Goal: Task Accomplishment & Management: Manage account settings

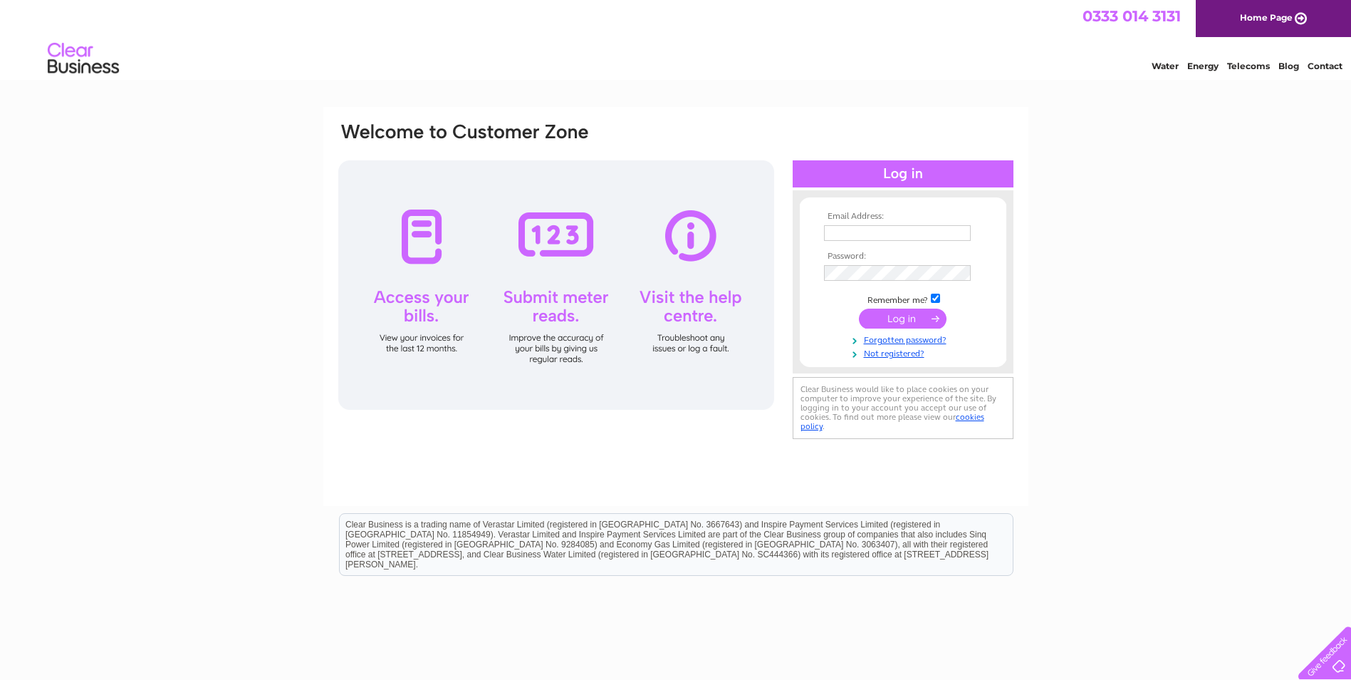
type input "js@jackiescott.co.uk"
click at [889, 311] on input "submit" at bounding box center [903, 318] width 88 height 20
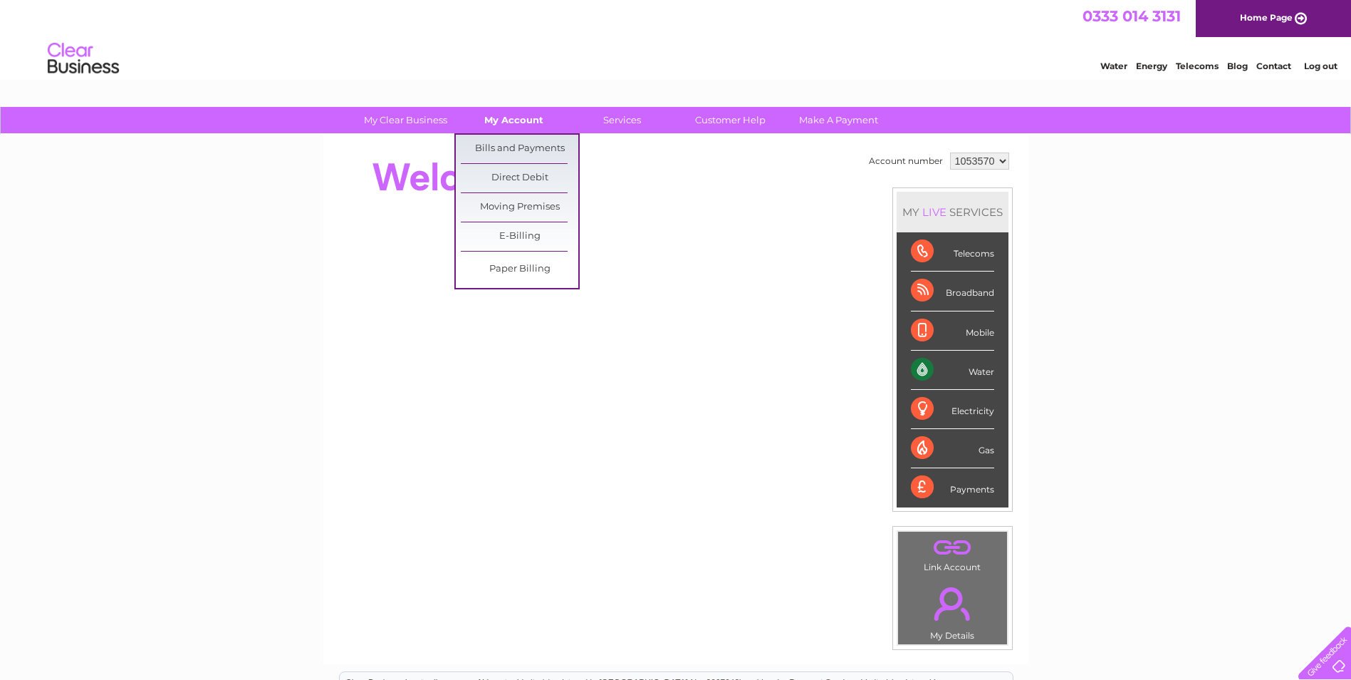
click at [521, 119] on link "My Account" at bounding box center [514, 120] width 118 height 26
click at [513, 143] on link "Bills and Payments" at bounding box center [520, 149] width 118 height 28
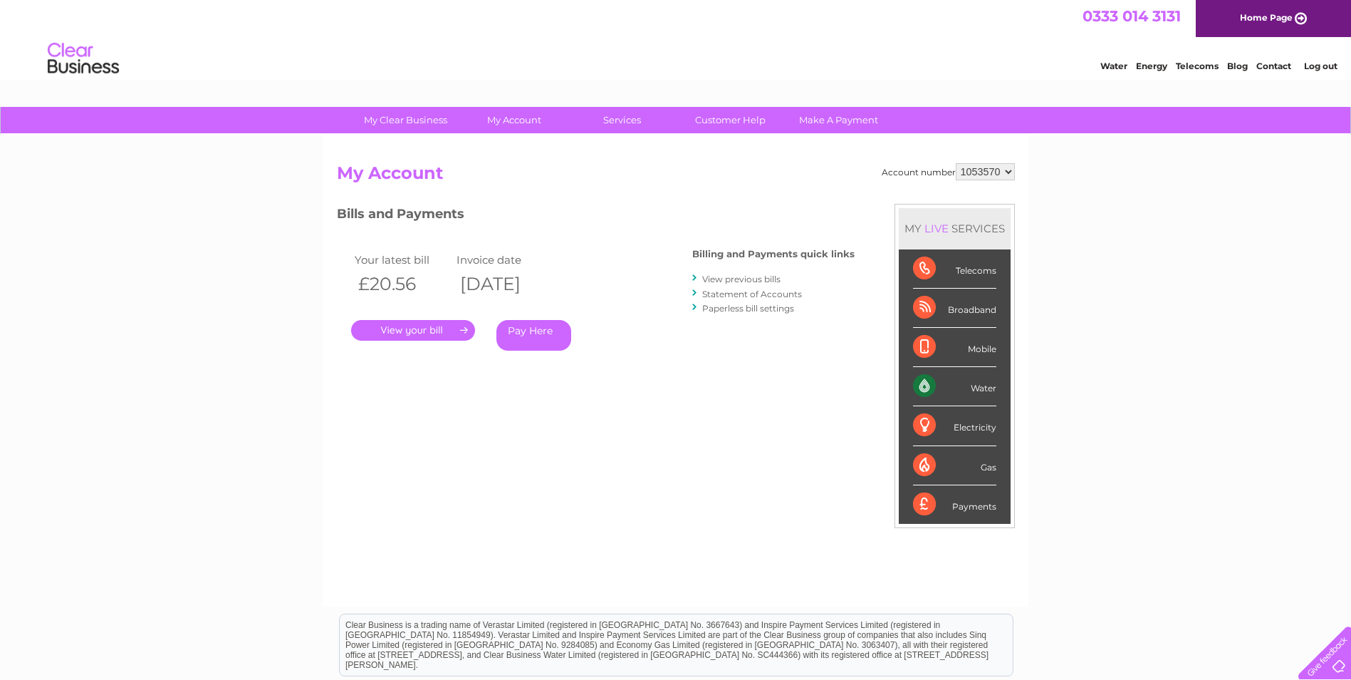
click at [410, 328] on link "." at bounding box center [413, 330] width 124 height 21
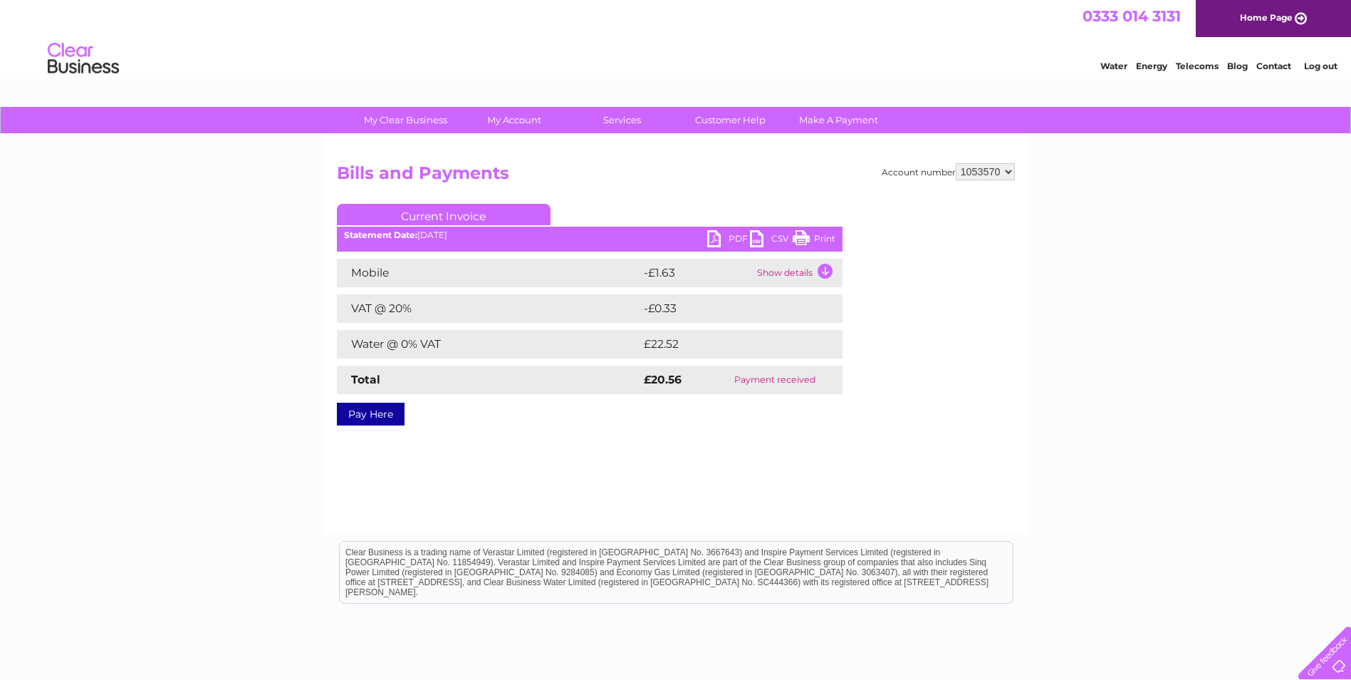
click at [725, 242] on link "PDF" at bounding box center [728, 240] width 43 height 21
click at [726, 237] on link "PDF" at bounding box center [728, 240] width 43 height 21
